Goal: Transaction & Acquisition: Purchase product/service

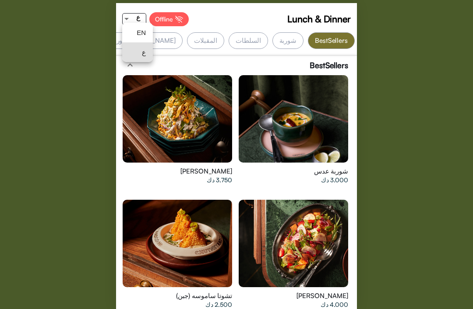
click at [432, 92] on div at bounding box center [236, 154] width 473 height 309
click at [330, 14] on span "Lunch & Dinner" at bounding box center [307, 18] width 63 height 13
click at [347, 16] on img at bounding box center [346, 18] width 9 height 9
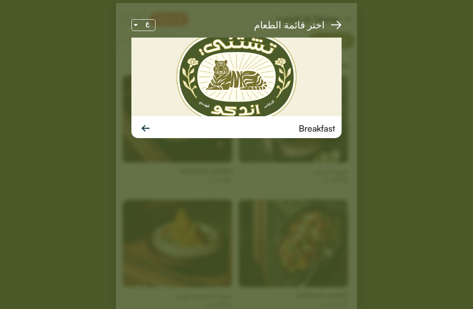
click at [310, 121] on div "Breakfast" at bounding box center [236, 128] width 210 height 24
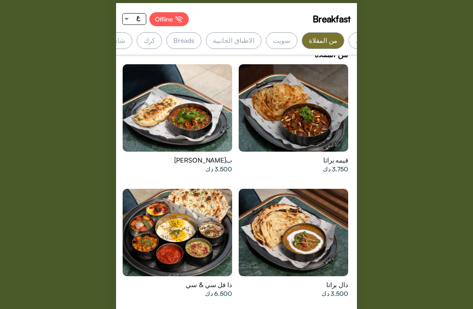
scroll to position [1709, 0]
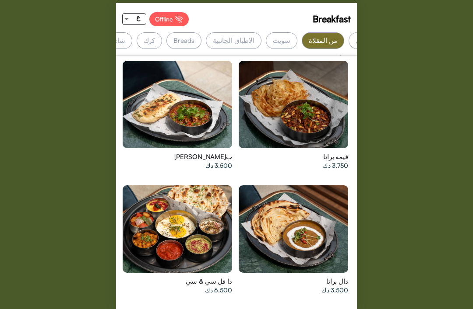
click at [24, 136] on div "Breakfast Offline ع Bestsellers البيض المخبز الهندي من المقلاة سويت الاطباق الج…" at bounding box center [236, 154] width 473 height 309
click at [332, 19] on span "Breakfast" at bounding box center [331, 18] width 38 height 13
click at [333, 17] on span "Breakfast" at bounding box center [331, 18] width 38 height 13
click at [326, 14] on span "Breakfast" at bounding box center [331, 18] width 38 height 13
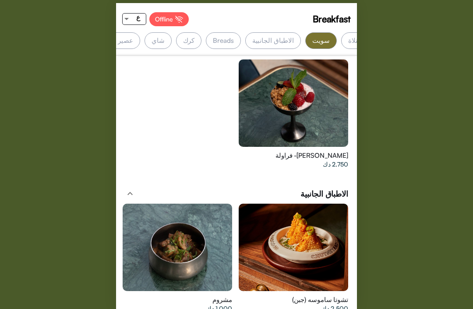
scroll to position [0, -169]
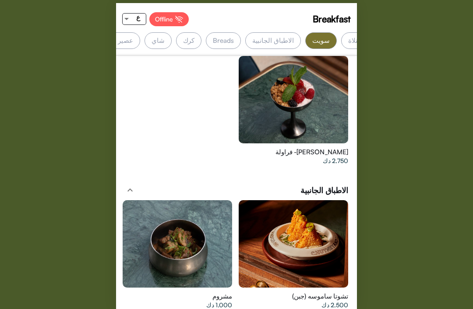
click at [301, 45] on div "الاطباق الجانبية" at bounding box center [273, 40] width 56 height 17
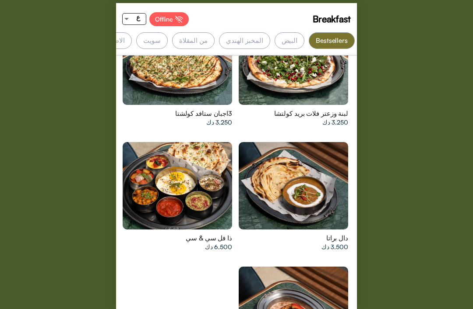
scroll to position [565, 0]
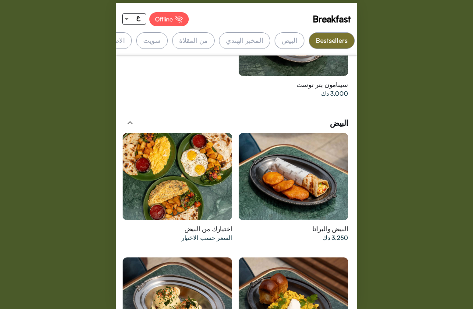
click at [363, 199] on div "Breakfast Offline ع Bestsellers البيض المخبز الهندي من المقلاة سويت الاطباق الج…" at bounding box center [236, 154] width 473 height 309
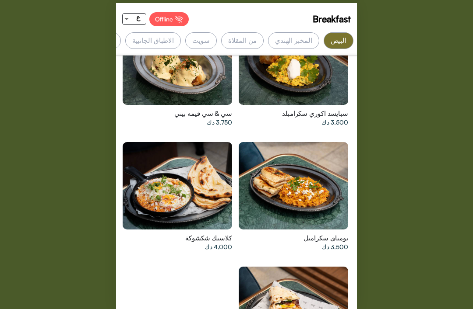
scroll to position [0, -49]
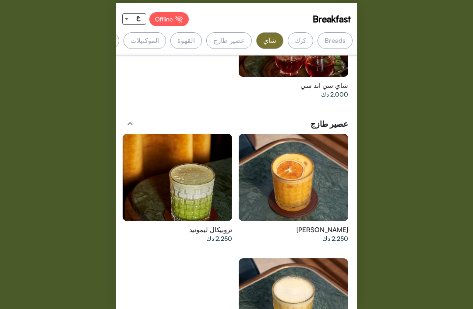
click at [326, 182] on div at bounding box center [292, 178] width 109 height 88
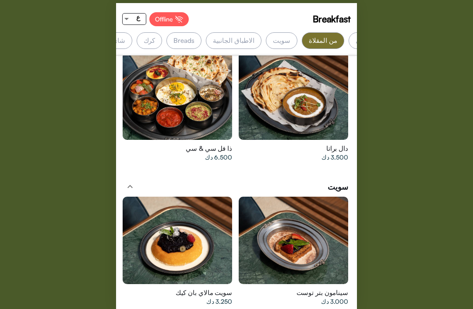
scroll to position [1844, 0]
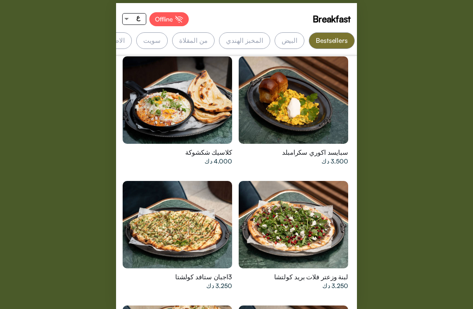
click at [325, 200] on div at bounding box center [292, 225] width 109 height 88
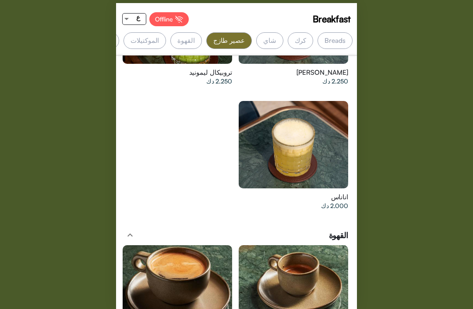
scroll to position [0, -280]
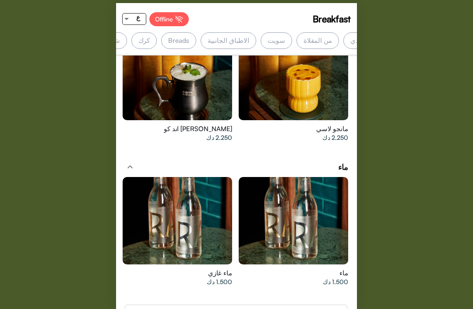
click at [256, 48] on div "الاطباق الجانبية" at bounding box center [228, 40] width 56 height 17
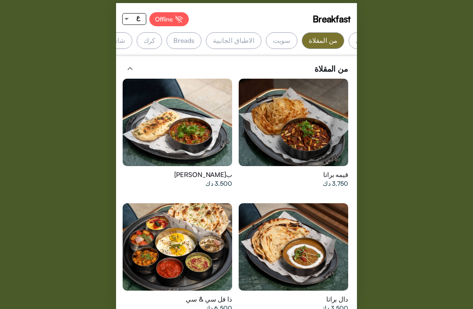
click at [177, 249] on div at bounding box center [177, 247] width 109 height 88
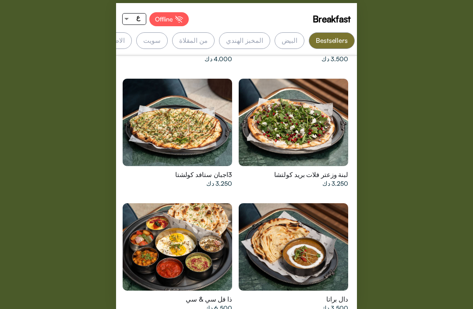
click at [154, 249] on div at bounding box center [177, 247] width 109 height 88
click at [275, 102] on div at bounding box center [292, 123] width 109 height 88
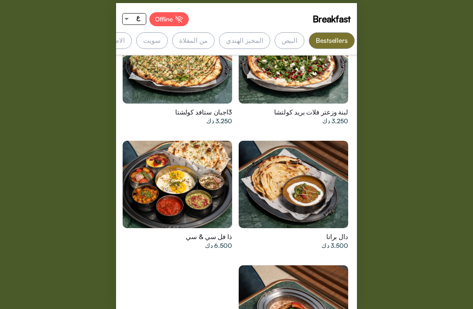
click at [202, 182] on div at bounding box center [177, 185] width 109 height 88
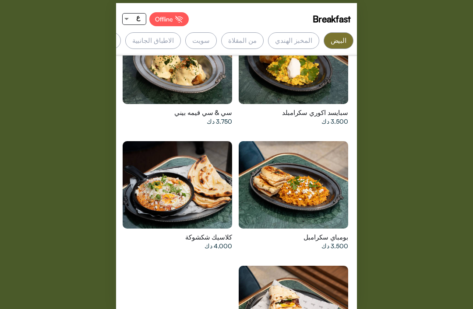
click at [158, 169] on div at bounding box center [177, 185] width 109 height 88
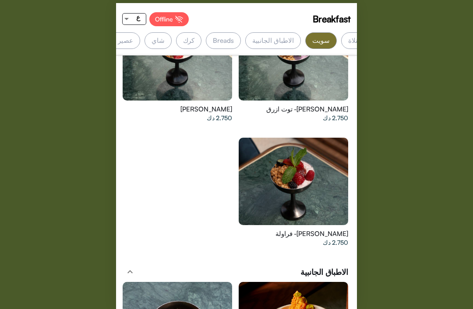
scroll to position [2120, 0]
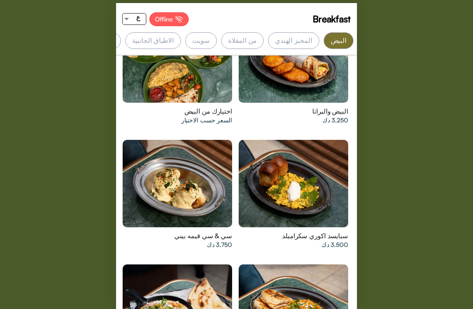
click at [159, 183] on div at bounding box center [177, 184] width 109 height 88
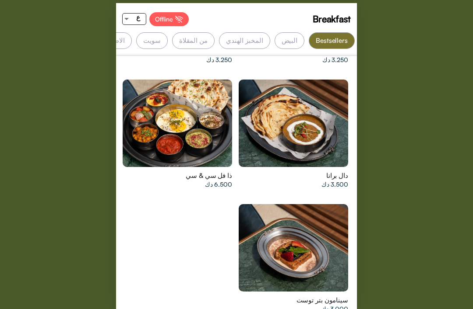
scroll to position [619, 0]
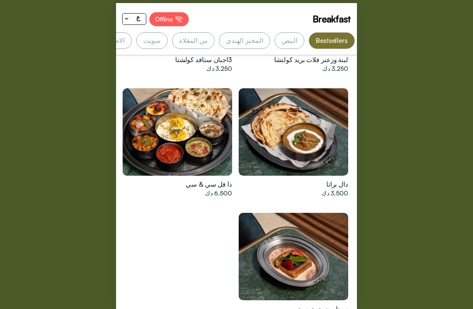
click at [184, 132] on div at bounding box center [177, 132] width 109 height 88
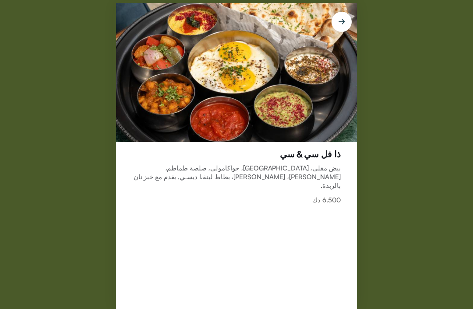
click at [180, 20] on img at bounding box center [236, 72] width 241 height 139
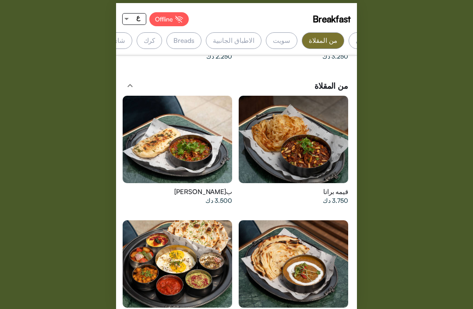
scroll to position [1670, 0]
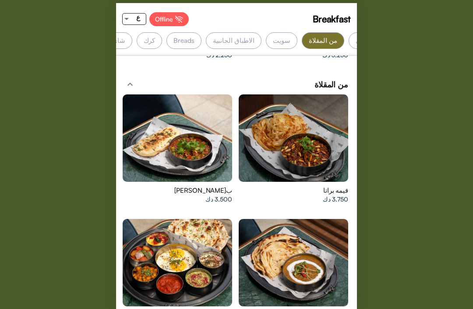
click at [181, 249] on div at bounding box center [177, 263] width 109 height 88
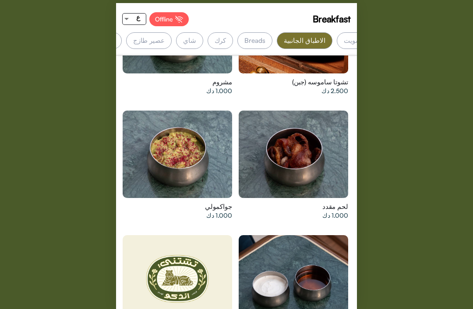
scroll to position [0, -200]
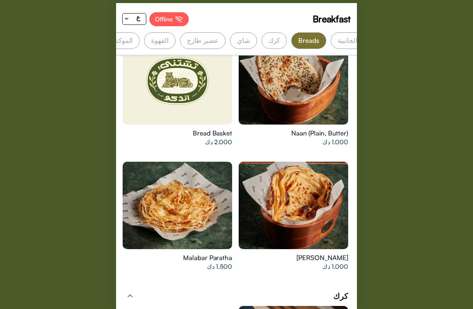
click at [256, 184] on div at bounding box center [292, 206] width 109 height 88
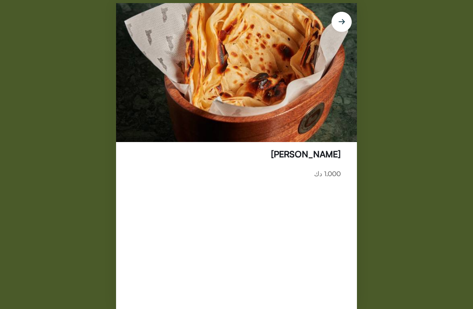
scroll to position [0, 0]
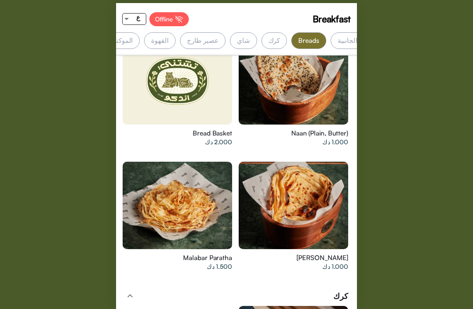
click at [171, 204] on div at bounding box center [177, 206] width 109 height 88
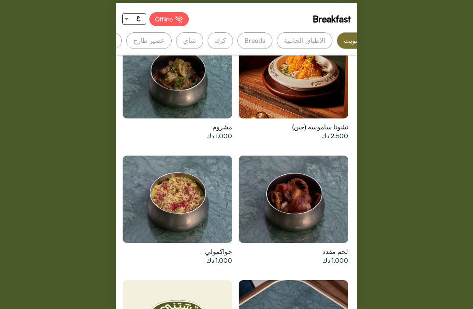
scroll to position [2209, 0]
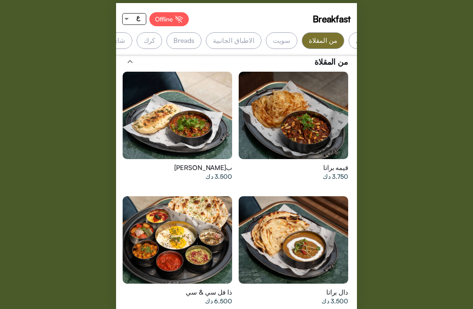
click at [155, 211] on div at bounding box center [177, 240] width 109 height 88
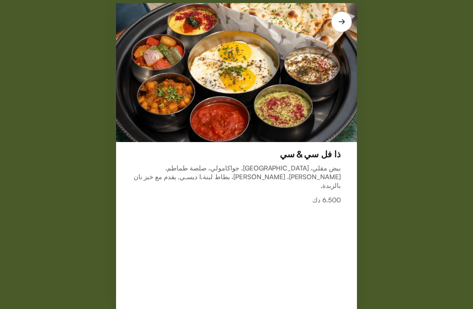
click at [279, 203] on div "ذا فل سي & سي بيض مقلي، حمص، جواكامولي، صلصة طماطم، شانا ماسالا، شوي، بطاط لبنة…" at bounding box center [237, 176] width 208 height 55
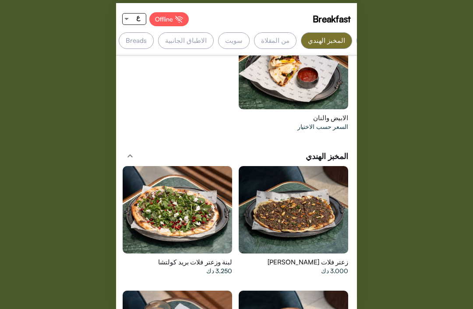
scroll to position [0, -49]
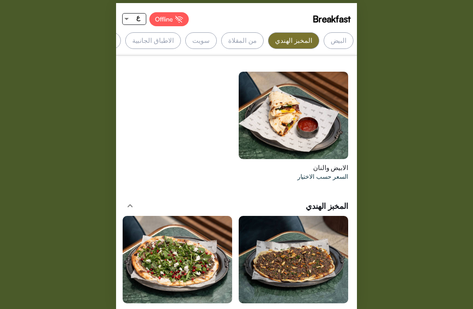
click at [392, 40] on div "Breakfast Offline ع Bestsellers البيض المخبز الهندي من المقلاة سويت الاطباق الج…" at bounding box center [236, 154] width 473 height 309
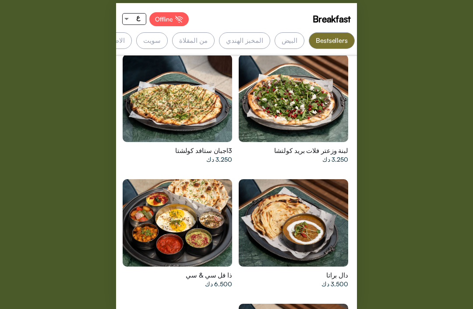
scroll to position [529, 0]
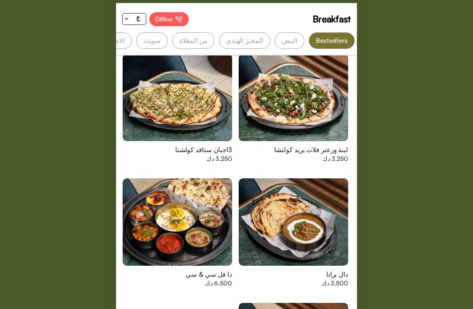
click at [171, 208] on div at bounding box center [177, 223] width 109 height 88
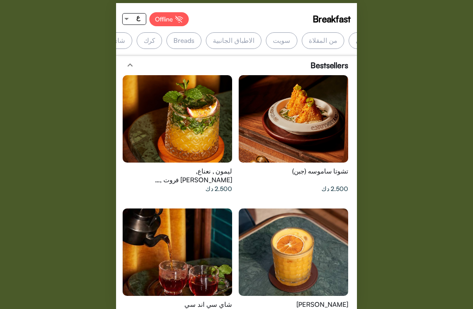
scroll to position [0, 0]
click at [336, 7] on app-top-buttons "Breakfast Offline ع" at bounding box center [236, 19] width 241 height 26
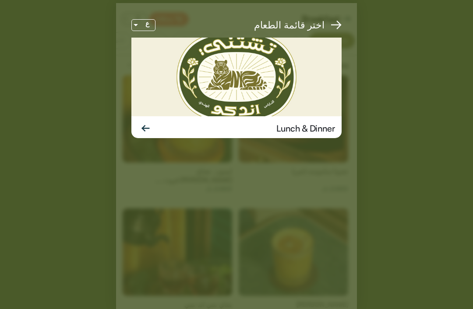
click at [310, 126] on div "Lunch & Dinner" at bounding box center [305, 128] width 59 height 13
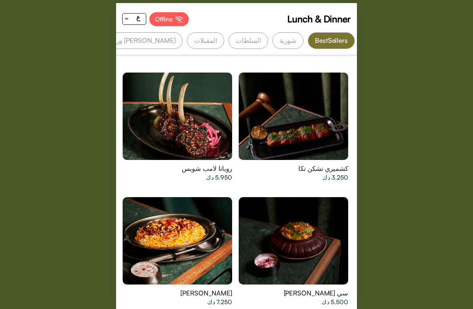
scroll to position [384, 0]
